Goal: Transaction & Acquisition: Download file/media

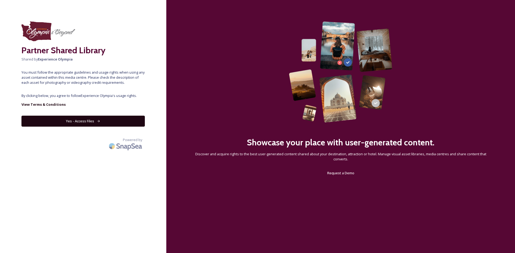
click at [67, 121] on button "Yes - Access Files" at bounding box center [82, 121] width 123 height 11
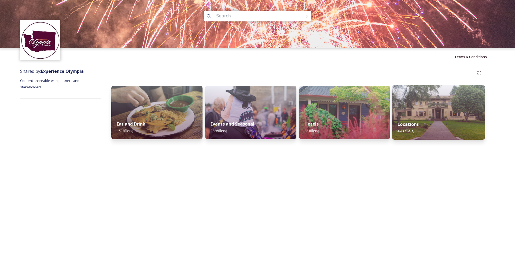
click at [412, 119] on div "Locations 4766 file(s)" at bounding box center [438, 128] width 93 height 24
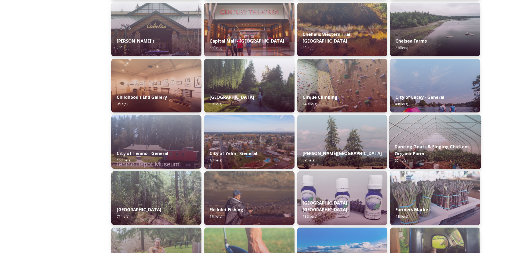
scroll to position [268, 0]
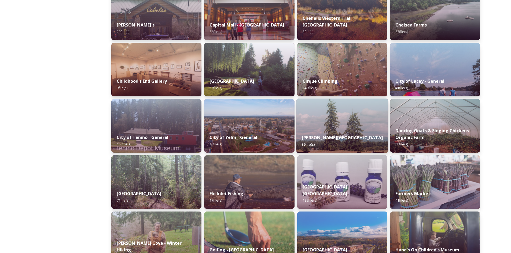
click at [349, 127] on img at bounding box center [342, 126] width 92 height 55
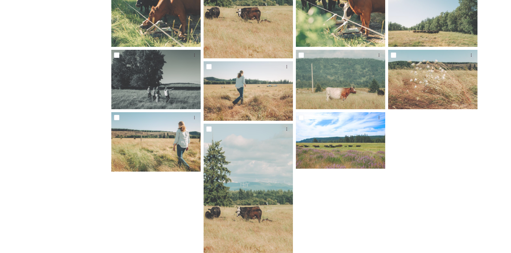
scroll to position [705, 0]
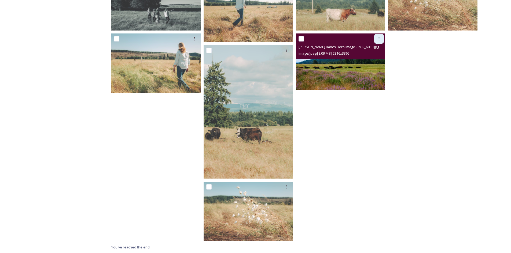
click at [378, 42] on div at bounding box center [379, 39] width 10 height 10
click at [374, 60] on span "Download" at bounding box center [372, 60] width 16 height 5
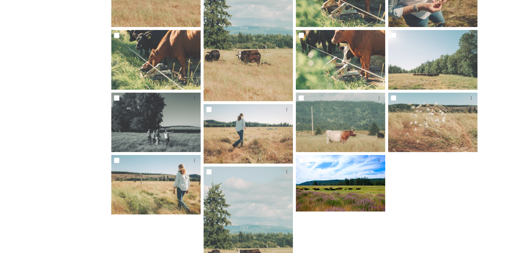
scroll to position [544, 0]
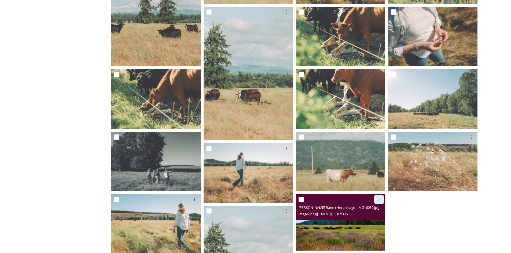
click at [380, 200] on icon at bounding box center [379, 200] width 4 height 4
click at [371, 221] on span "Download" at bounding box center [372, 221] width 16 height 5
click at [301, 198] on input "checkbox" at bounding box center [300, 199] width 5 height 5
checkbox input "true"
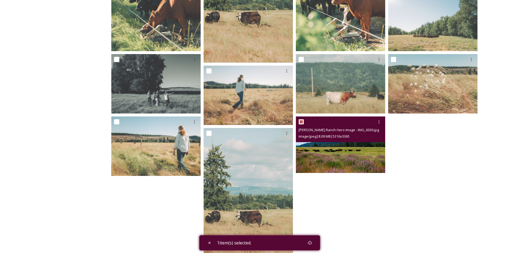
scroll to position [625, 0]
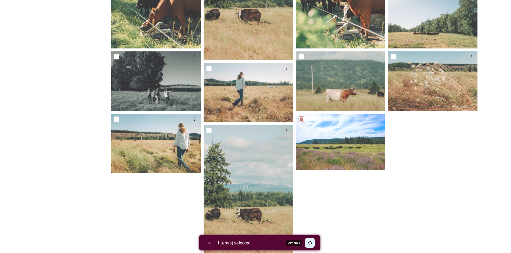
click at [312, 242] on icon at bounding box center [310, 243] width 4 height 4
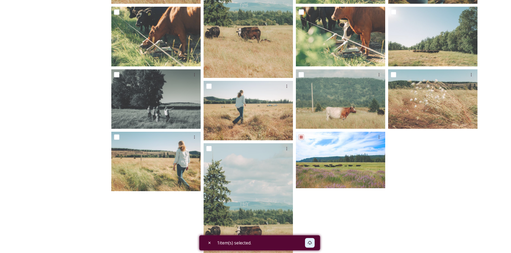
scroll to position [643, 0]
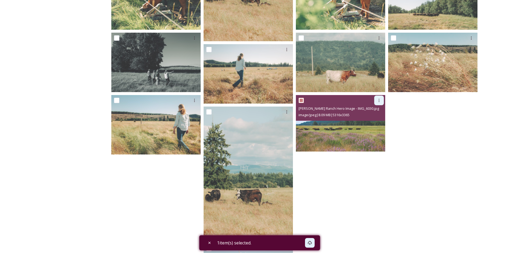
click at [381, 101] on div at bounding box center [379, 101] width 10 height 10
click at [373, 122] on span "Download" at bounding box center [372, 122] width 16 height 5
click at [378, 101] on icon at bounding box center [379, 100] width 4 height 4
click at [376, 111] on span "View File" at bounding box center [371, 112] width 14 height 5
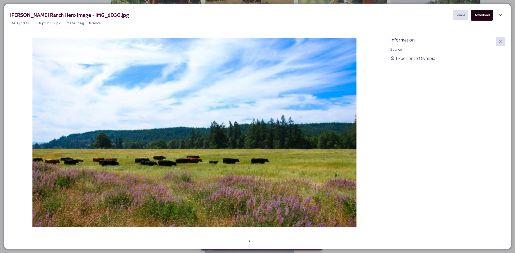
click at [482, 16] on button "Download" at bounding box center [482, 15] width 22 height 11
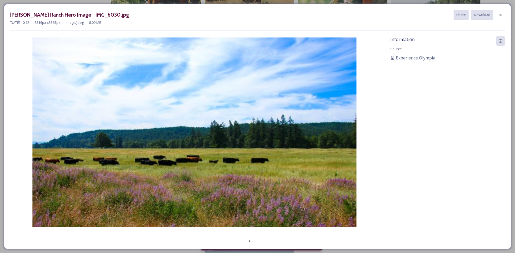
drag, startPoint x: 231, startPoint y: 95, endPoint x: 186, endPoint y: 214, distance: 127.9
click at [186, 214] on img at bounding box center [194, 140] width 369 height 205
click at [187, 155] on img at bounding box center [194, 140] width 369 height 205
click at [486, 12] on button "Download" at bounding box center [482, 15] width 22 height 10
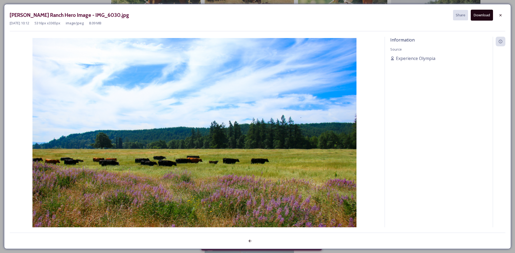
click at [406, 137] on div "Information Source Experience Olympia" at bounding box center [439, 139] width 108 height 205
click at [500, 14] on icon at bounding box center [500, 15] width 4 height 4
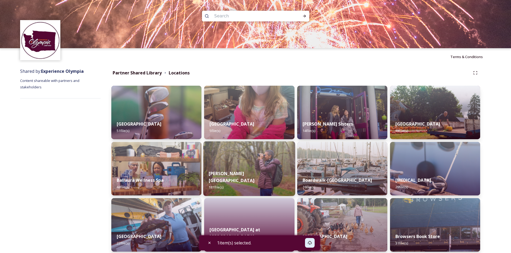
scroll to position [161, 0]
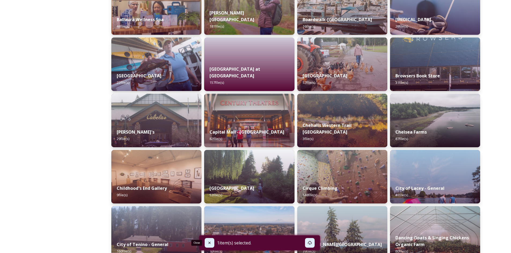
click at [207, 242] on icon at bounding box center [209, 243] width 4 height 4
checkbox input "false"
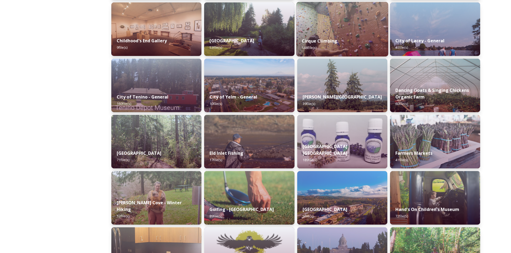
scroll to position [322, 0]
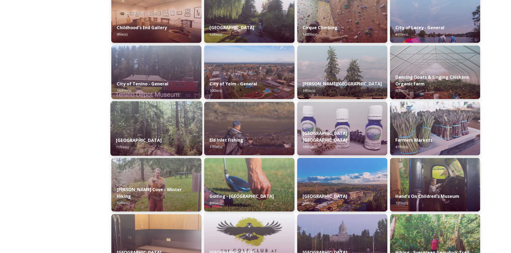
click at [176, 125] on img at bounding box center [156, 128] width 92 height 55
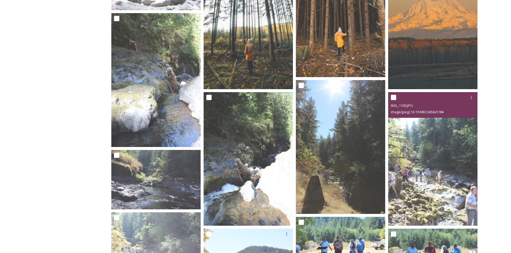
scroll to position [742, 0]
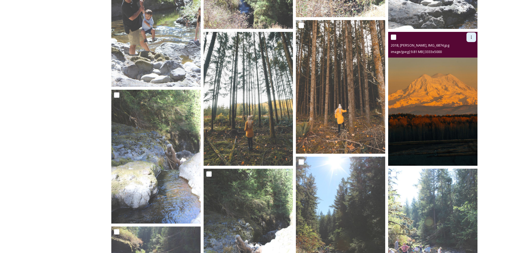
click at [471, 36] on icon at bounding box center [471, 37] width 1 height 3
click at [461, 46] on div "View File" at bounding box center [465, 49] width 22 height 10
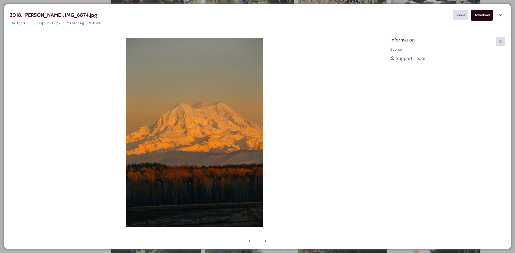
click at [480, 18] on button "Download" at bounding box center [482, 15] width 22 height 11
click at [499, 15] on icon at bounding box center [500, 15] width 4 height 4
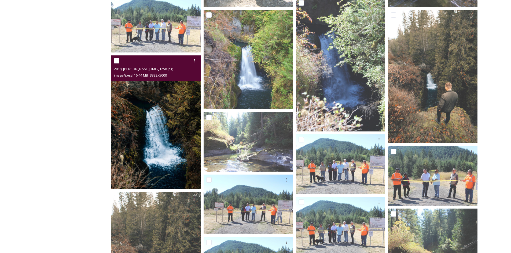
scroll to position [1571, 0]
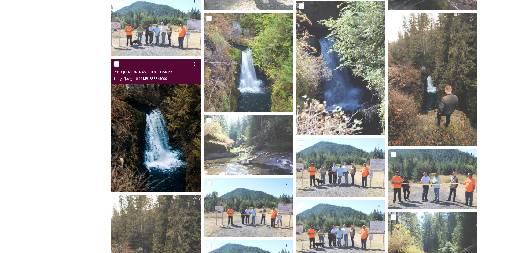
click at [176, 116] on img at bounding box center [155, 126] width 89 height 134
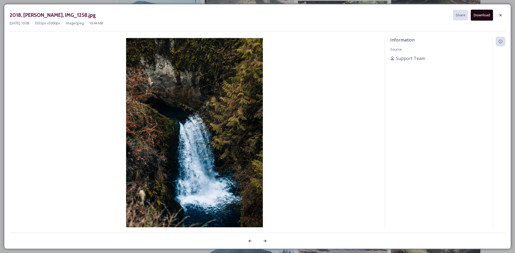
click at [482, 15] on button "Download" at bounding box center [482, 15] width 22 height 11
click at [500, 17] on icon at bounding box center [500, 15] width 4 height 4
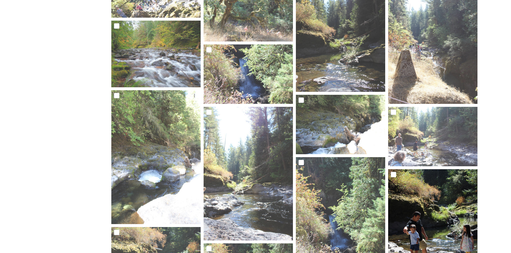
scroll to position [509, 0]
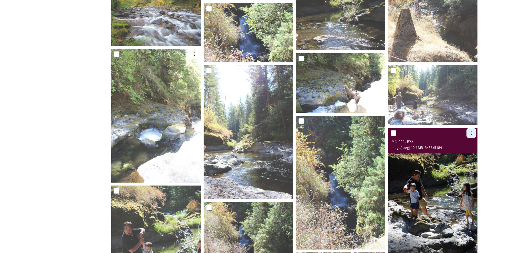
click at [469, 135] on icon at bounding box center [471, 133] width 4 height 4
click at [433, 176] on img at bounding box center [432, 195] width 89 height 134
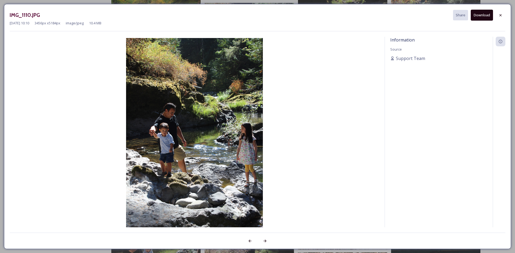
click at [481, 17] on button "Download" at bounding box center [482, 15] width 22 height 11
click at [501, 14] on icon at bounding box center [500, 15] width 2 height 2
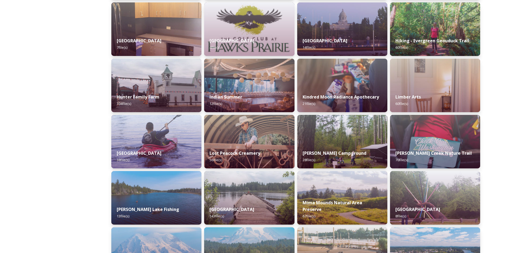
scroll to position [536, 0]
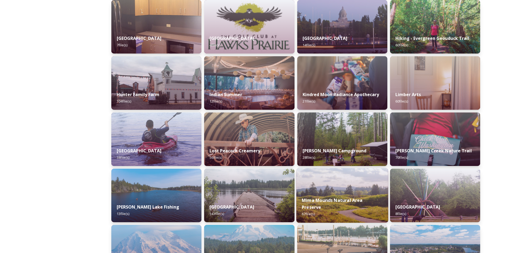
click at [351, 190] on img at bounding box center [342, 195] width 92 height 55
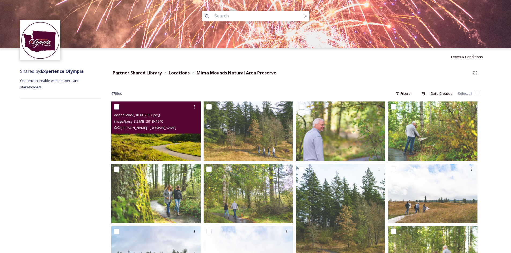
click at [177, 143] on img at bounding box center [155, 131] width 89 height 59
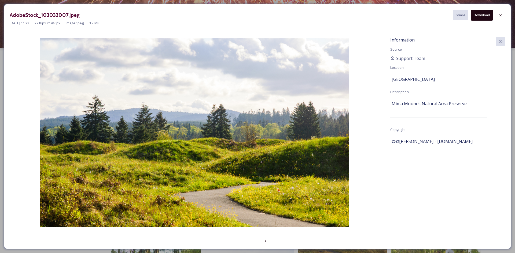
click at [484, 16] on button "Download" at bounding box center [482, 15] width 22 height 11
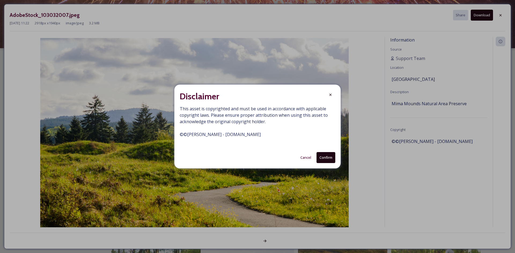
click at [321, 160] on button "Confirm" at bounding box center [325, 157] width 19 height 11
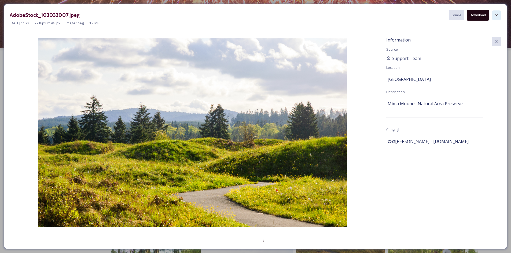
click at [497, 16] on icon at bounding box center [496, 15] width 4 height 4
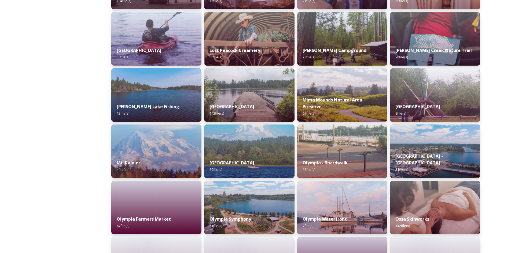
scroll to position [643, 0]
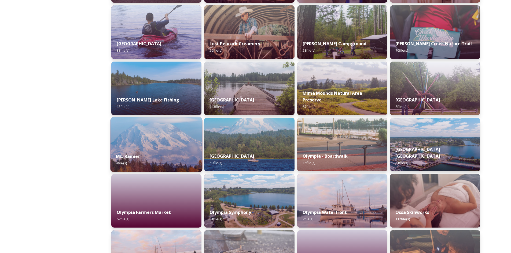
click at [157, 145] on img at bounding box center [156, 144] width 92 height 55
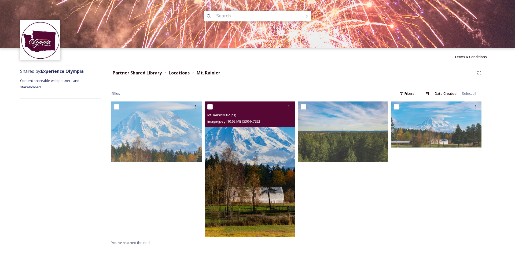
click at [276, 158] on img at bounding box center [250, 169] width 90 height 135
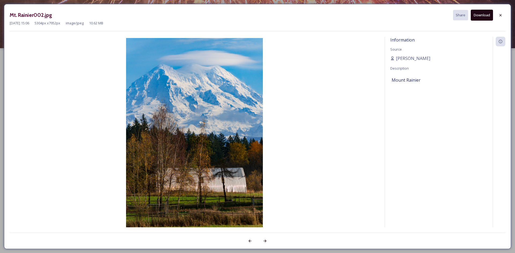
click at [487, 15] on button "Download" at bounding box center [482, 15] width 22 height 11
click at [501, 16] on icon at bounding box center [500, 15] width 2 height 2
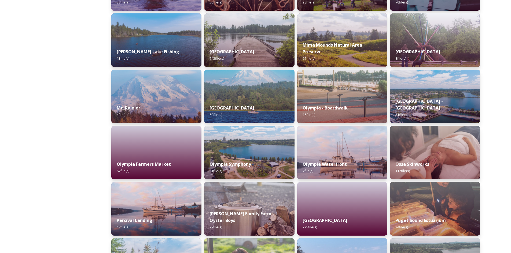
scroll to position [724, 0]
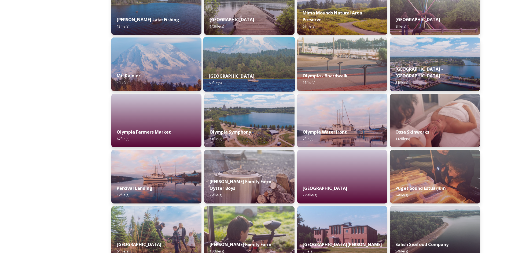
click at [266, 65] on img at bounding box center [249, 64] width 92 height 55
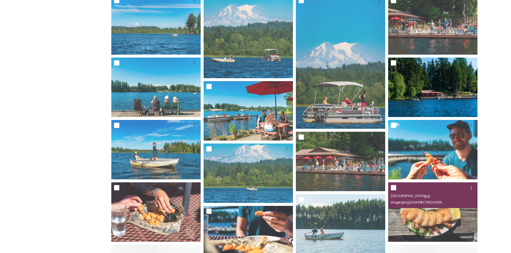
scroll to position [483, 0]
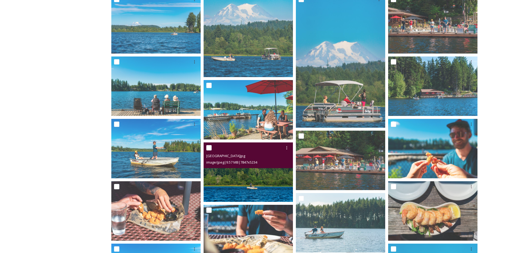
click at [269, 183] on img at bounding box center [248, 173] width 89 height 60
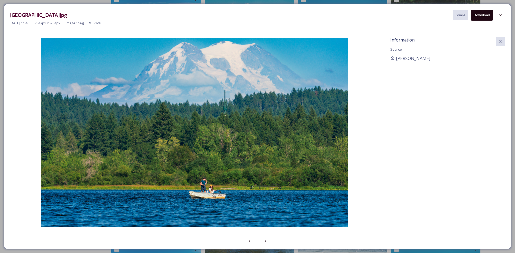
click at [483, 15] on button "Download" at bounding box center [482, 15] width 22 height 11
click at [502, 16] on icon at bounding box center [500, 15] width 4 height 4
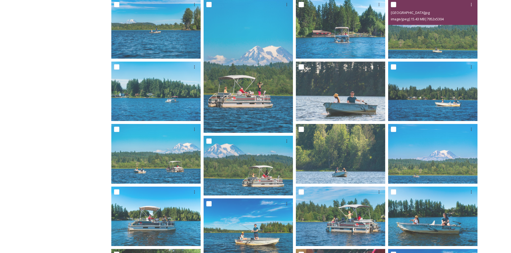
scroll to position [161, 0]
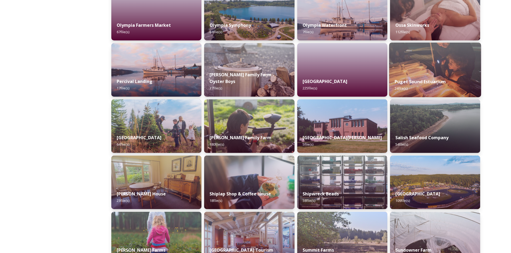
scroll to position [831, 0]
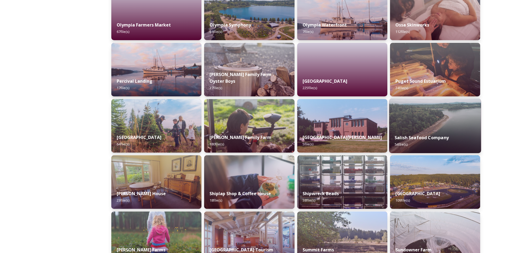
click at [441, 127] on img at bounding box center [435, 126] width 92 height 55
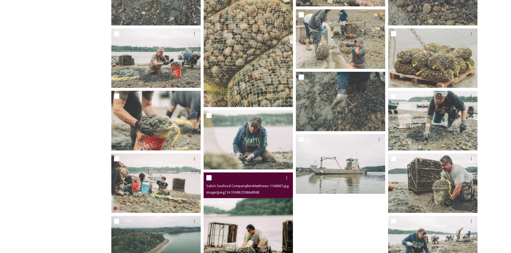
scroll to position [858, 0]
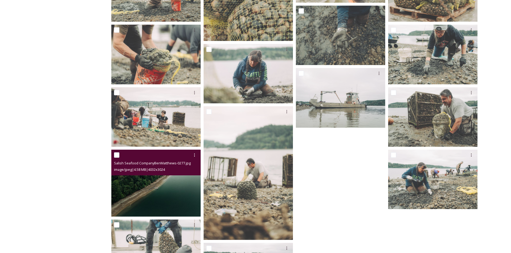
click at [152, 192] on img at bounding box center [155, 183] width 89 height 67
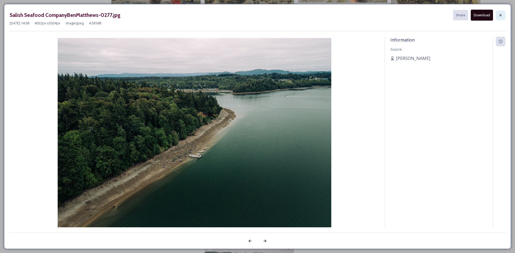
click at [499, 16] on icon at bounding box center [500, 15] width 4 height 4
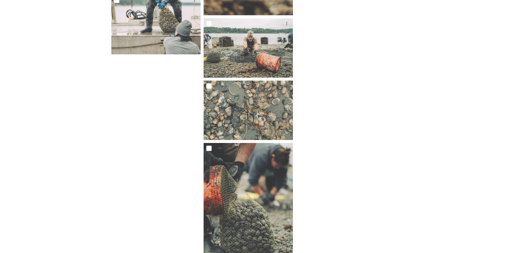
scroll to position [1118, 0]
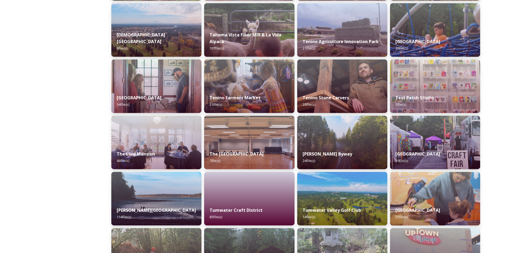
scroll to position [1099, 0]
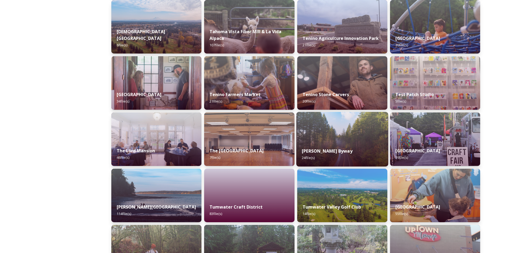
click at [342, 128] on img at bounding box center [342, 139] width 92 height 55
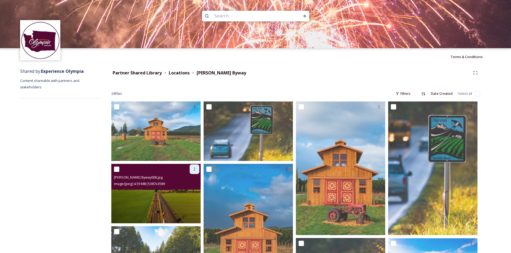
click at [195, 173] on div at bounding box center [195, 170] width 10 height 10
click at [157, 201] on img at bounding box center [155, 194] width 89 height 60
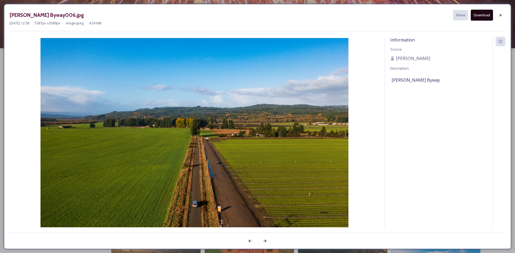
click at [484, 16] on button "Download" at bounding box center [482, 15] width 22 height 11
click at [501, 15] on icon at bounding box center [500, 15] width 2 height 2
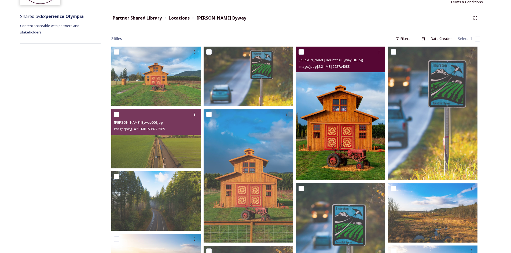
scroll to position [27, 0]
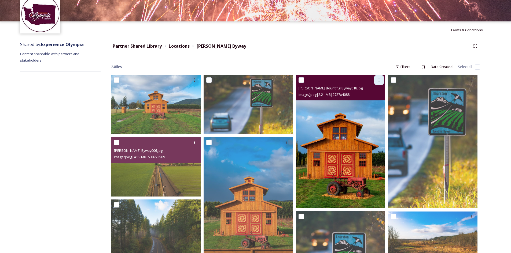
click at [376, 81] on div at bounding box center [379, 80] width 10 height 10
click at [347, 138] on img at bounding box center [340, 142] width 89 height 134
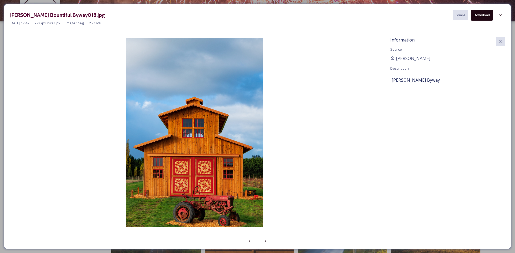
click at [480, 16] on button "Download" at bounding box center [482, 15] width 22 height 11
click at [499, 16] on icon at bounding box center [500, 15] width 4 height 4
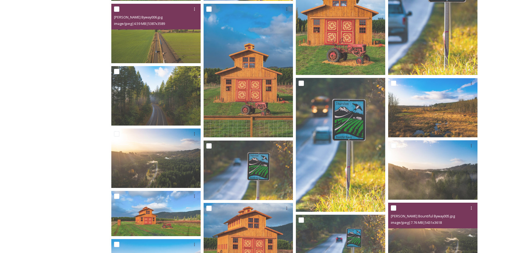
scroll to position [160, 0]
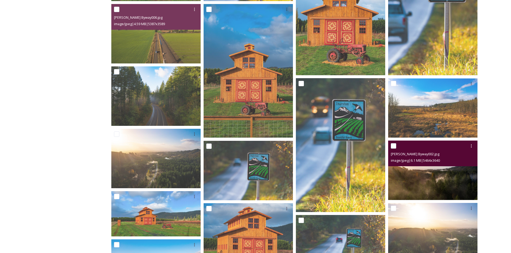
click at [445, 172] on img at bounding box center [432, 171] width 89 height 60
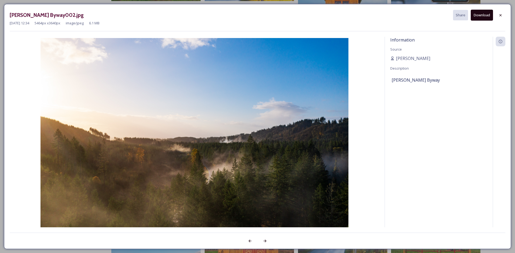
click at [483, 15] on button "Download" at bounding box center [482, 15] width 22 height 11
click at [503, 15] on div at bounding box center [500, 15] width 10 height 10
